Goal: Navigation & Orientation: Find specific page/section

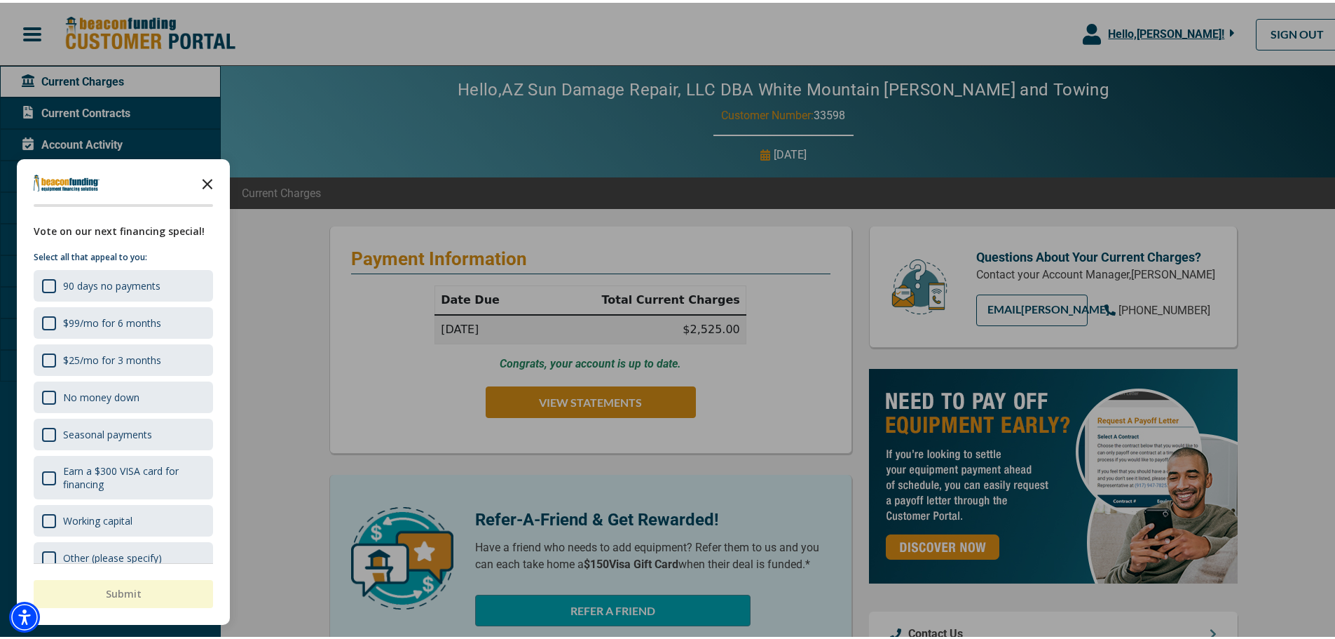
click at [203, 182] on icon "Close the survey" at bounding box center [207, 180] width 28 height 28
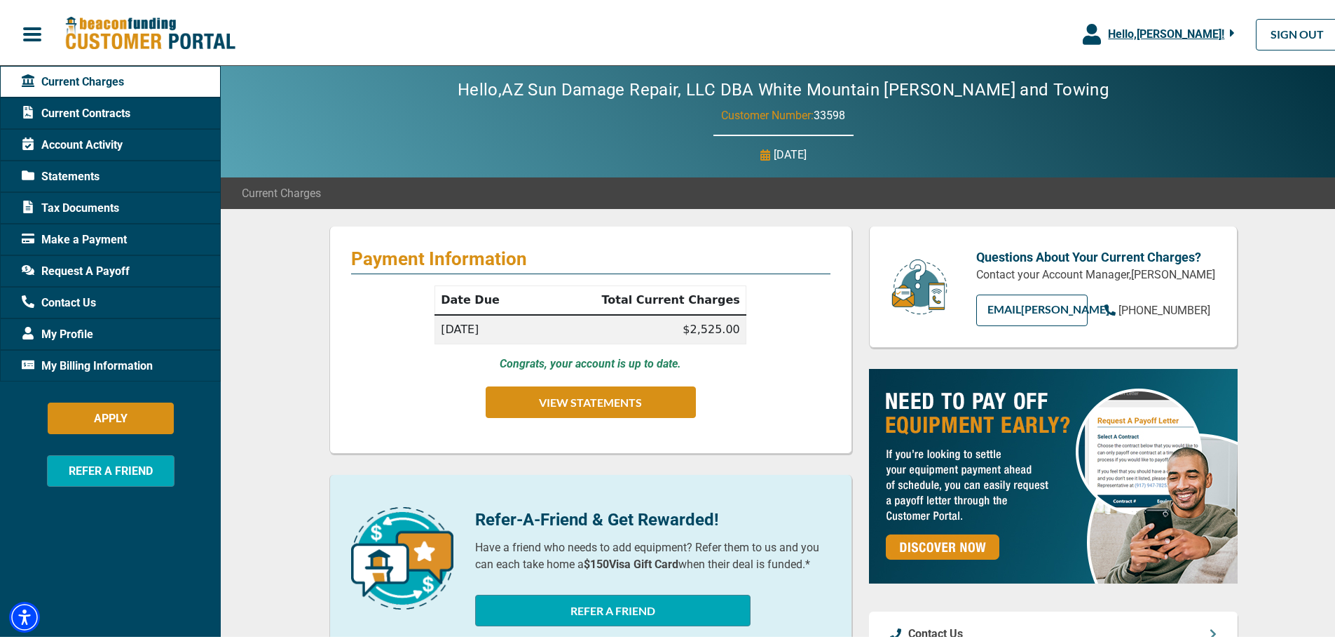
click at [67, 176] on span "Statements" at bounding box center [61, 173] width 78 height 17
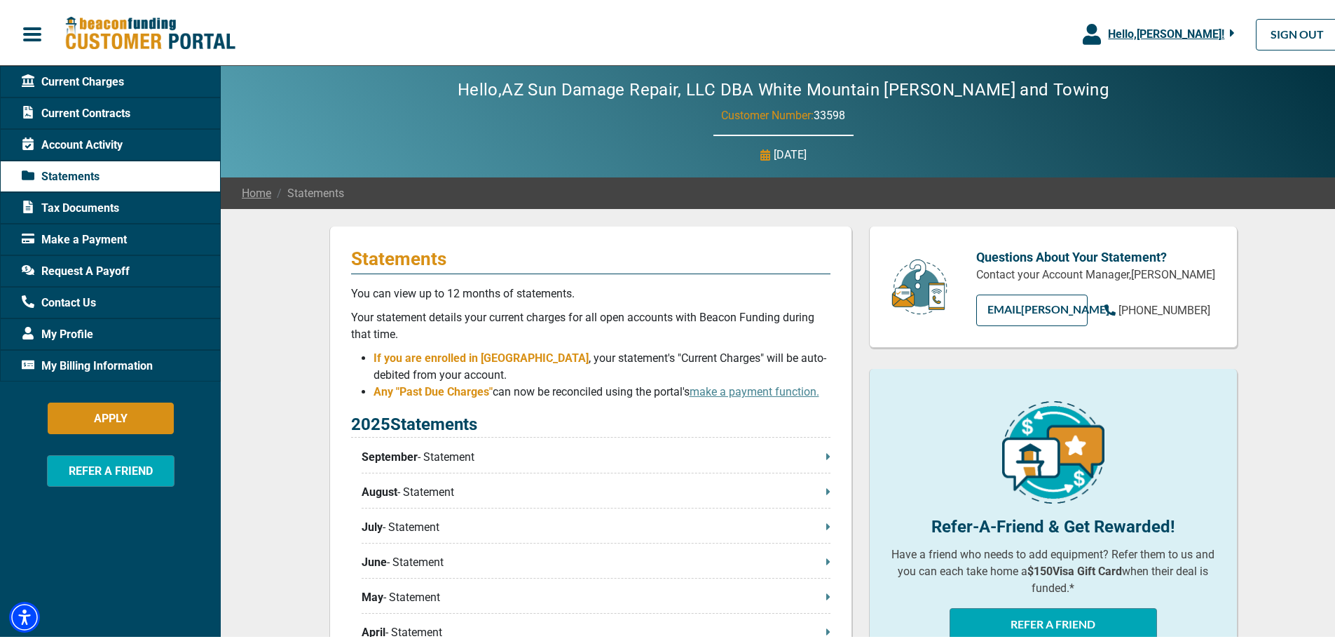
click at [816, 452] on p "September - Statement" at bounding box center [596, 454] width 469 height 17
click at [46, 268] on span "Request A Payoff" at bounding box center [76, 268] width 108 height 17
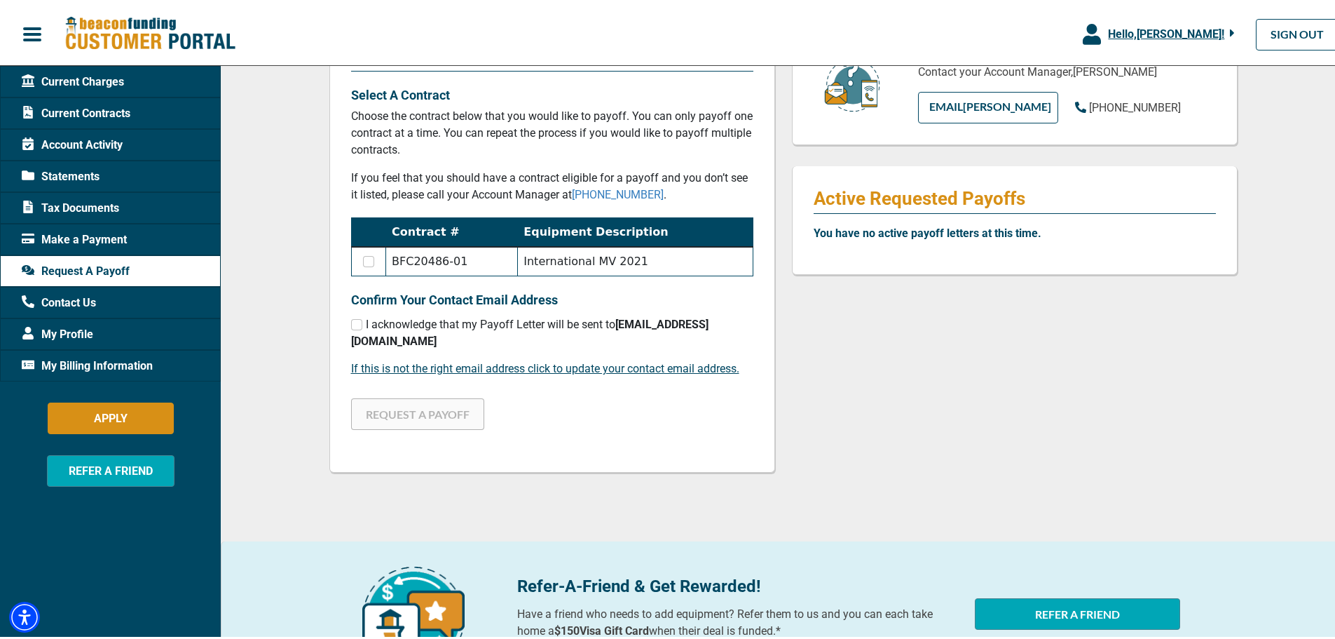
scroll to position [210, 0]
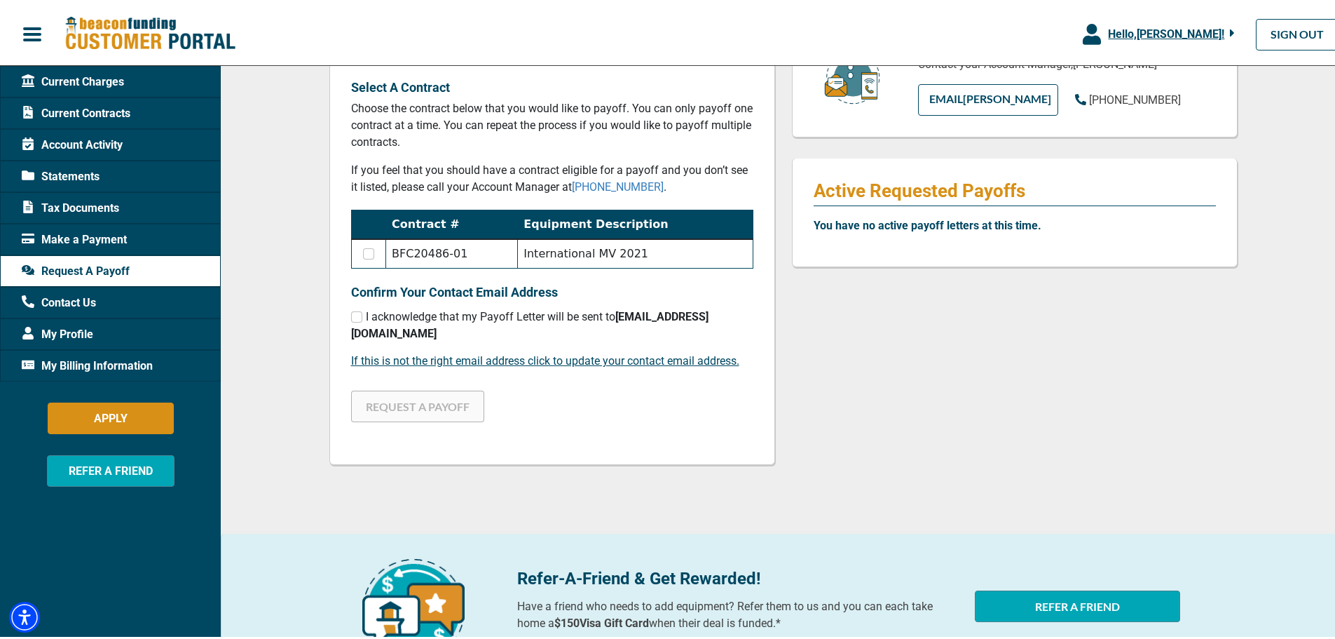
click at [66, 236] on span "Make a Payment" at bounding box center [74, 236] width 105 height 17
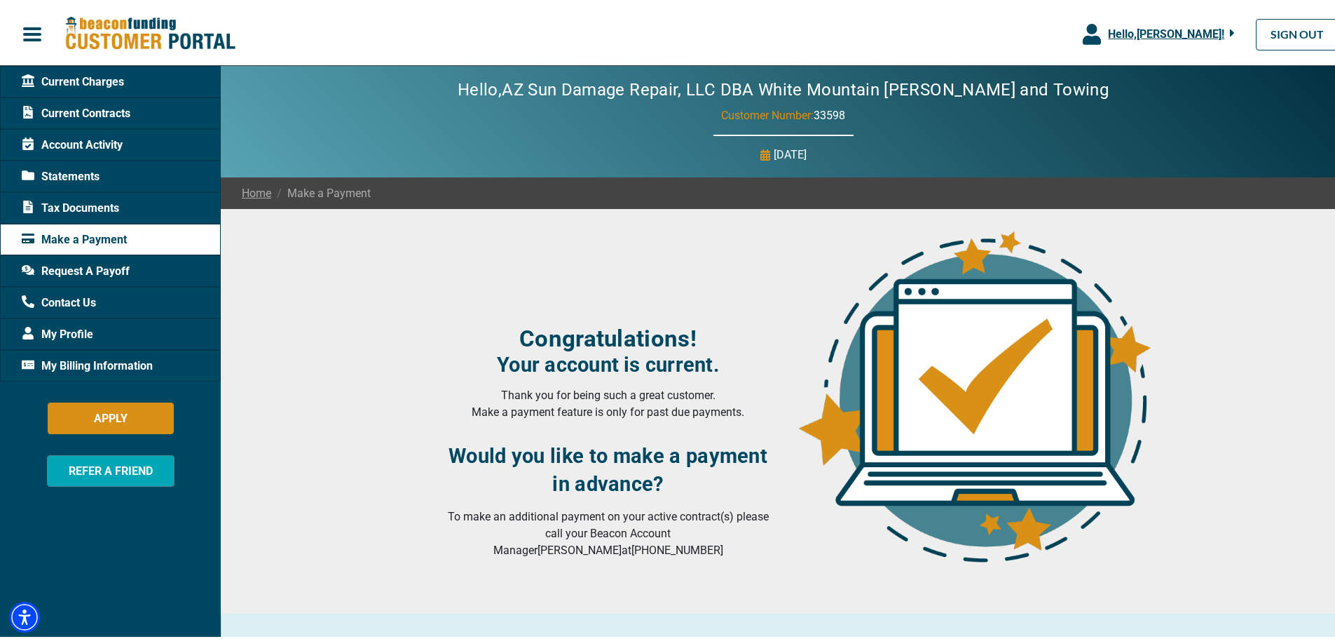
click at [64, 143] on span "Account Activity" at bounding box center [72, 142] width 101 height 17
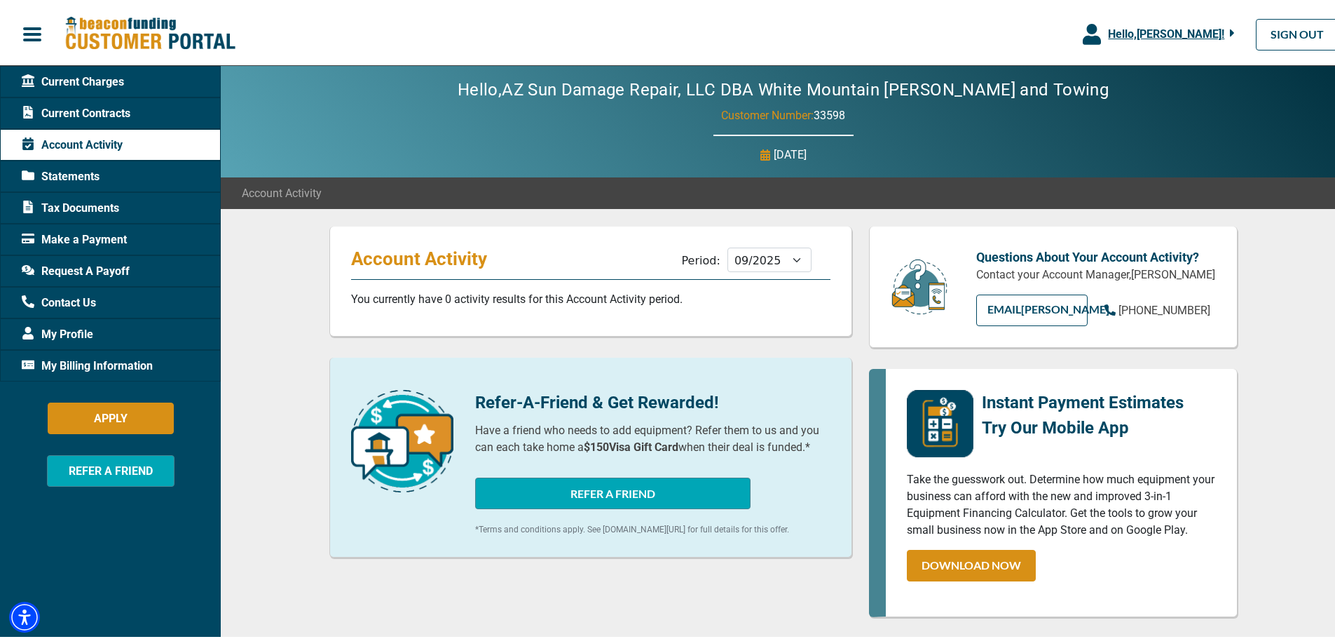
click at [65, 111] on span "Current Contracts" at bounding box center [76, 110] width 109 height 17
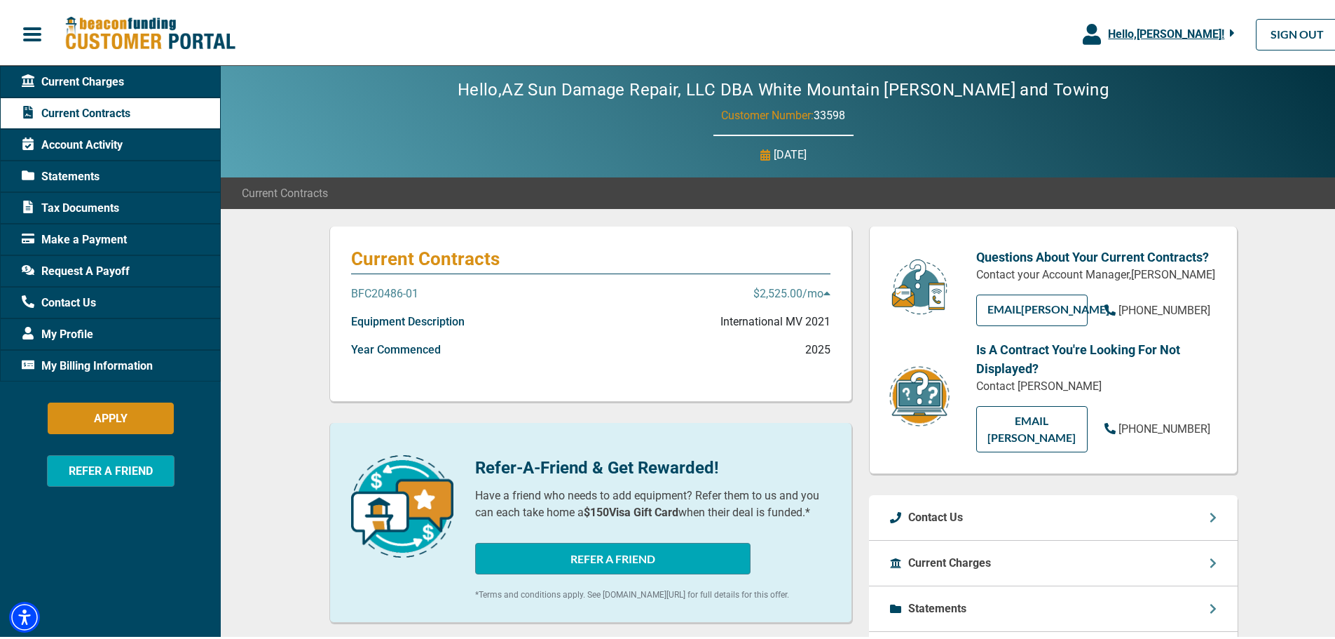
click at [753, 290] on p "$2,525.00 /mo" at bounding box center [791, 290] width 77 height 17
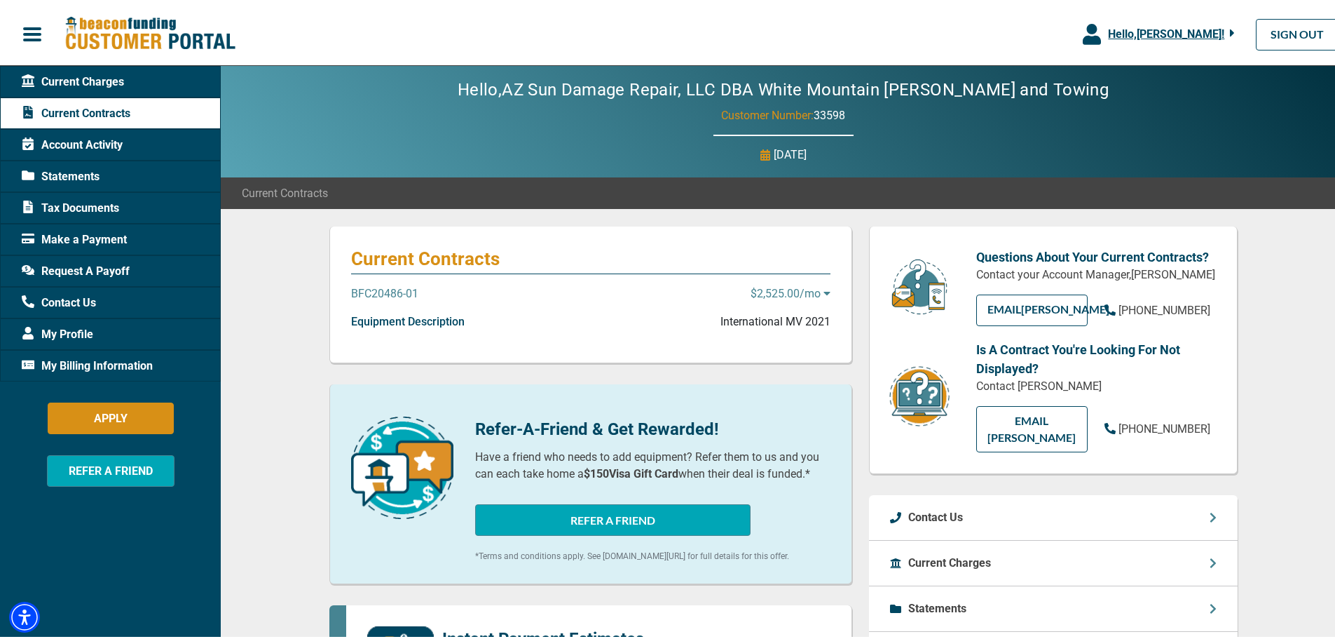
click at [751, 290] on p "$2,525.00 /mo" at bounding box center [791, 290] width 80 height 17
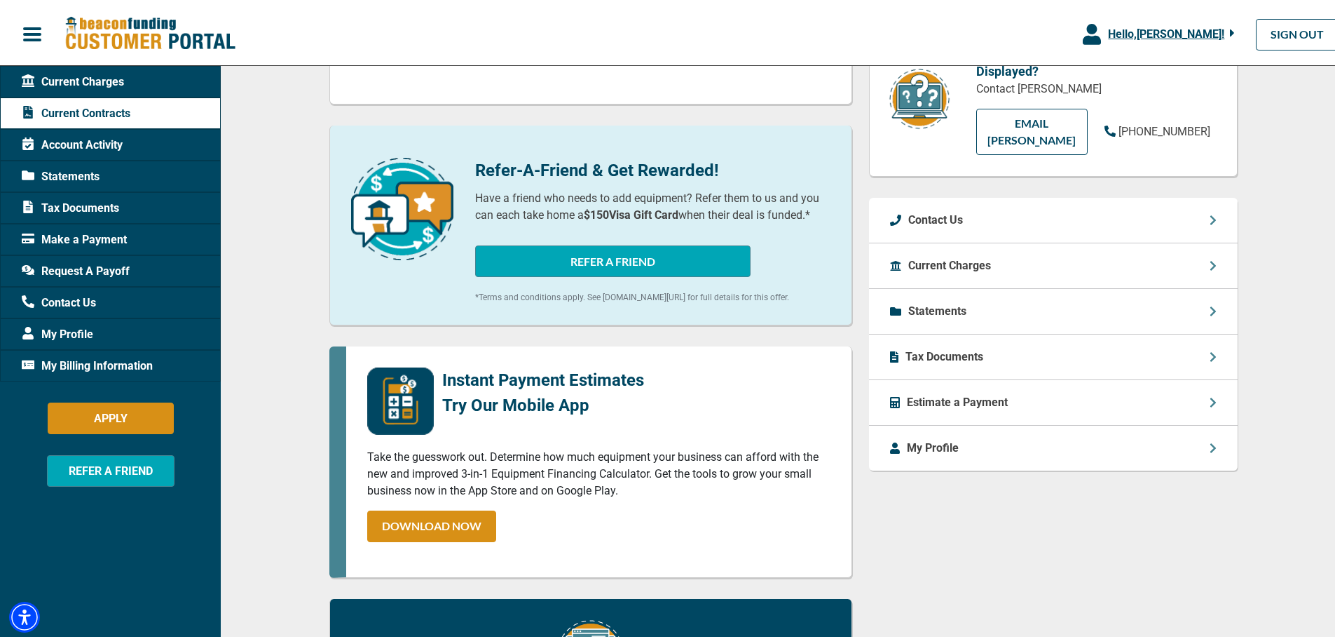
scroll to position [280, 0]
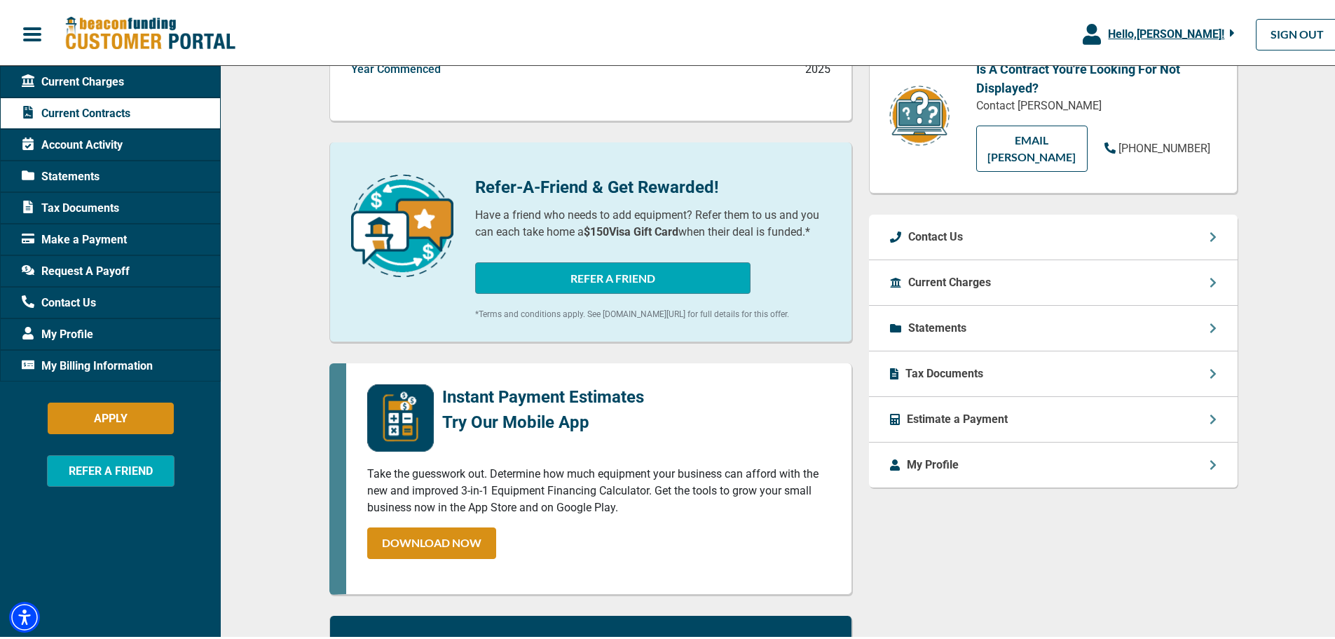
click at [947, 277] on p "Current Charges" at bounding box center [949, 279] width 83 height 17
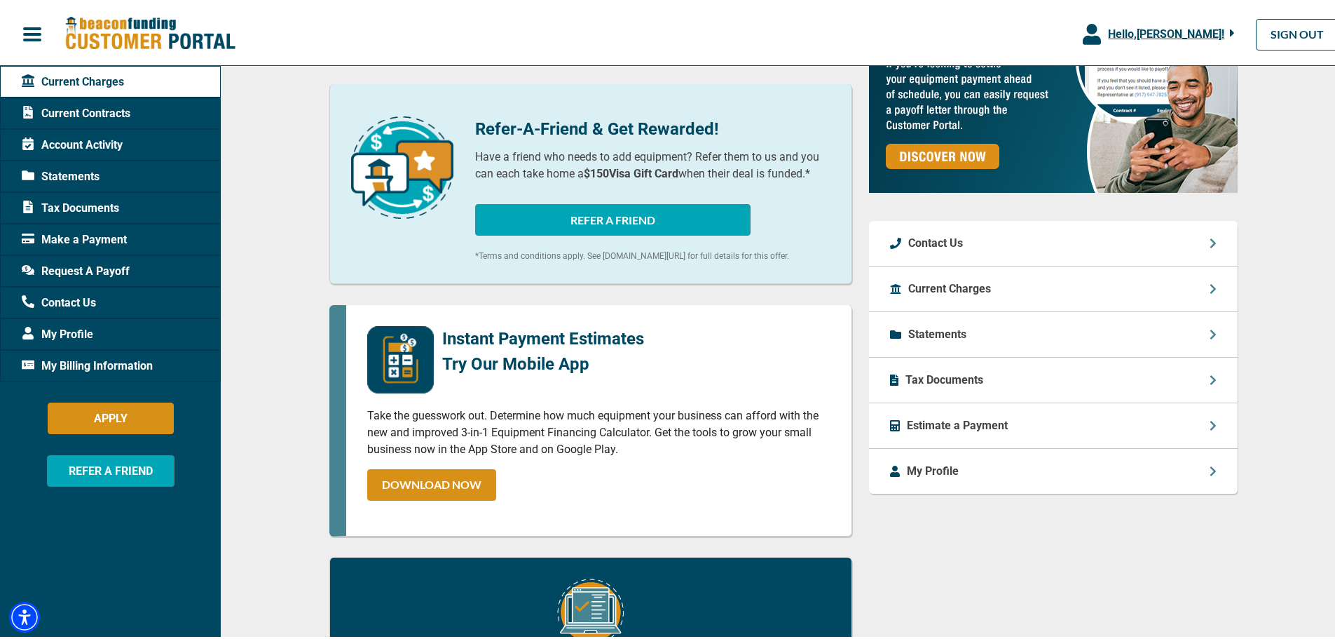
scroll to position [421, 0]
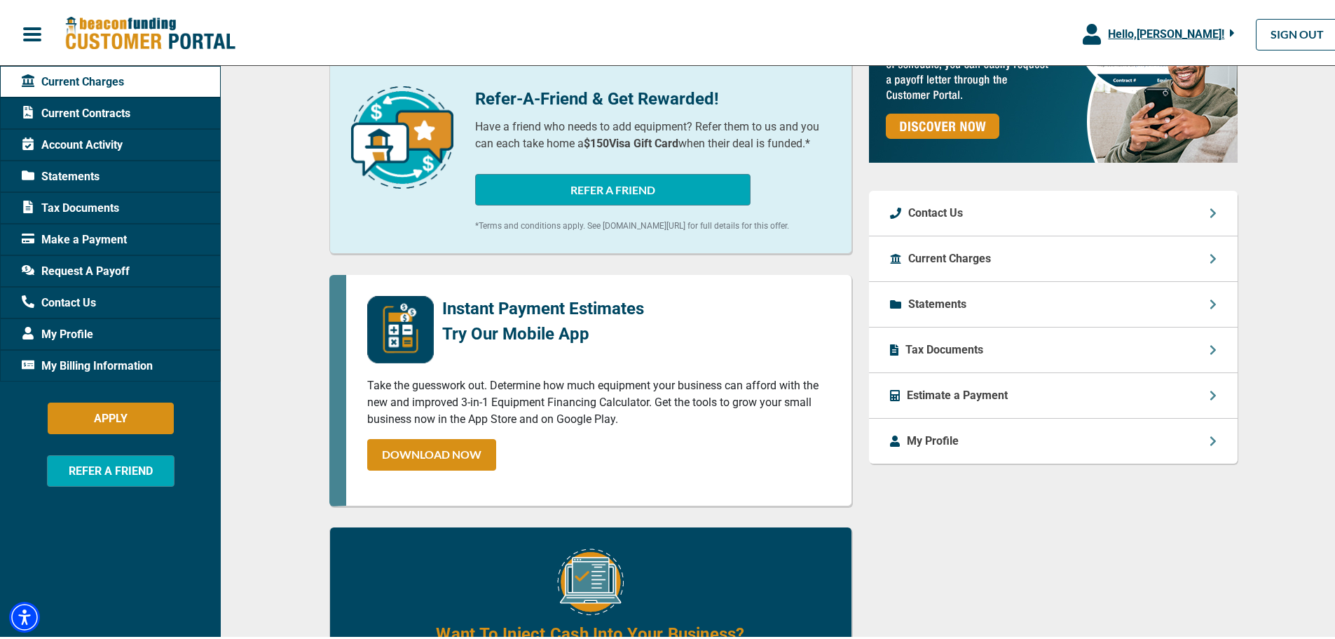
click at [924, 401] on p "Estimate a Payment" at bounding box center [957, 392] width 101 height 17
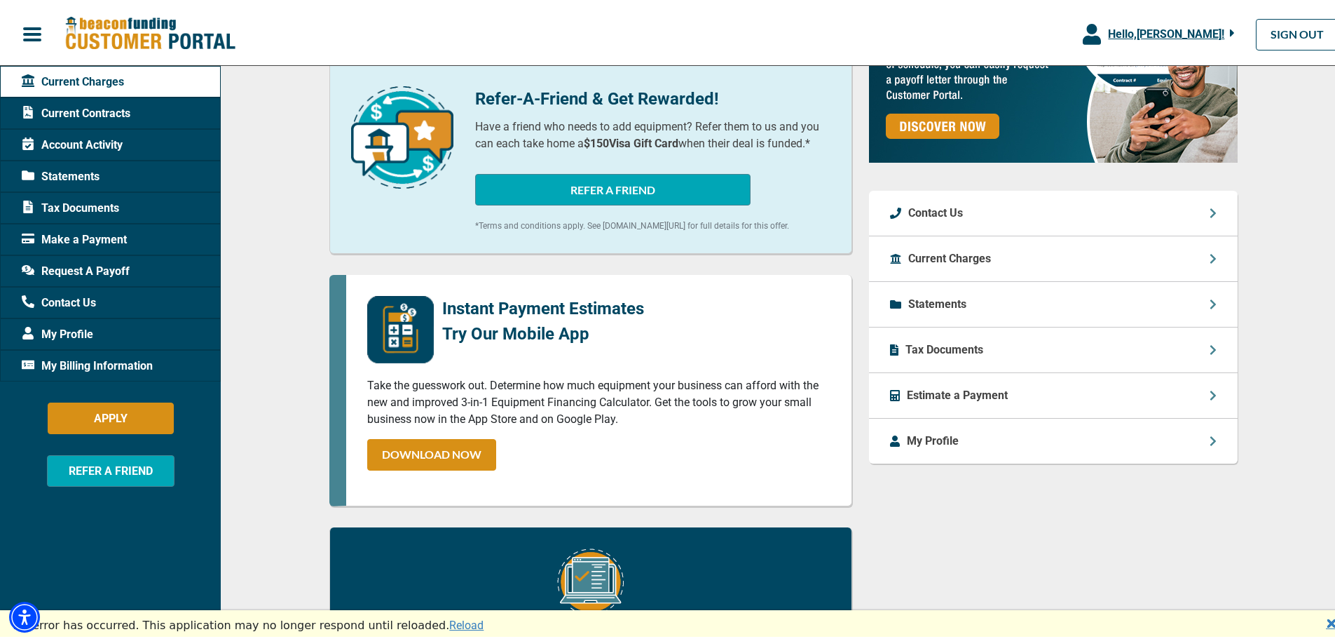
click at [924, 310] on p "Statements" at bounding box center [937, 301] width 58 height 17
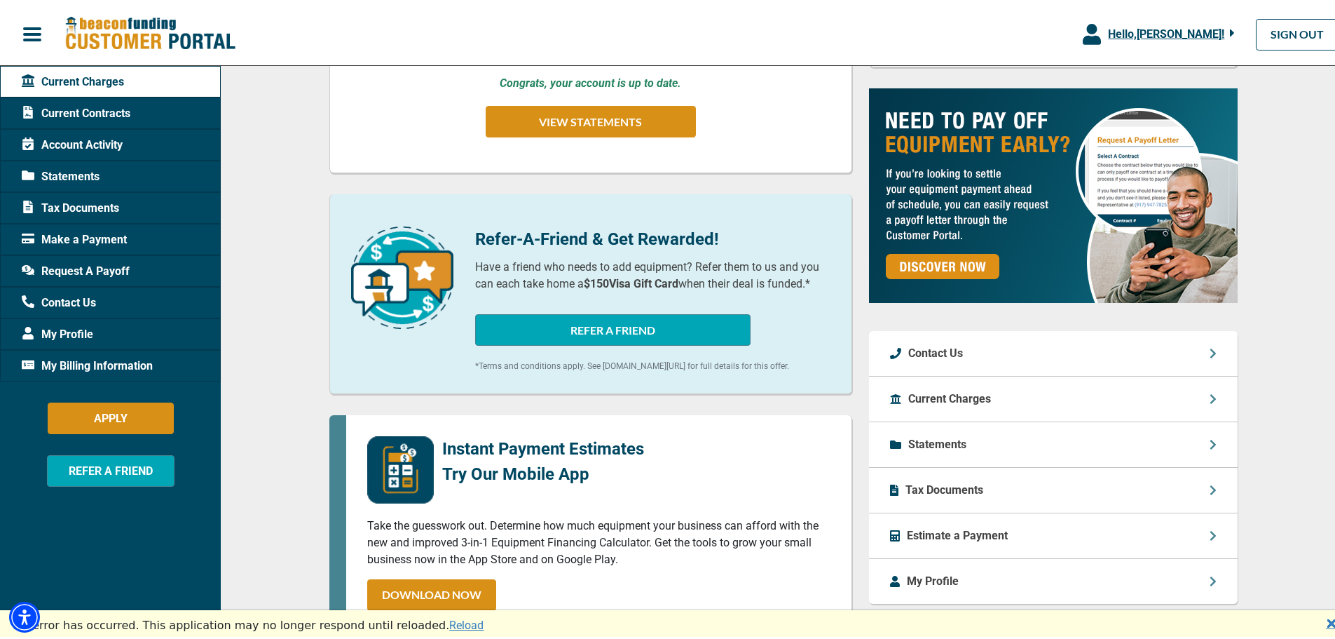
scroll to position [350, 0]
